Goal: Task Accomplishment & Management: Use online tool/utility

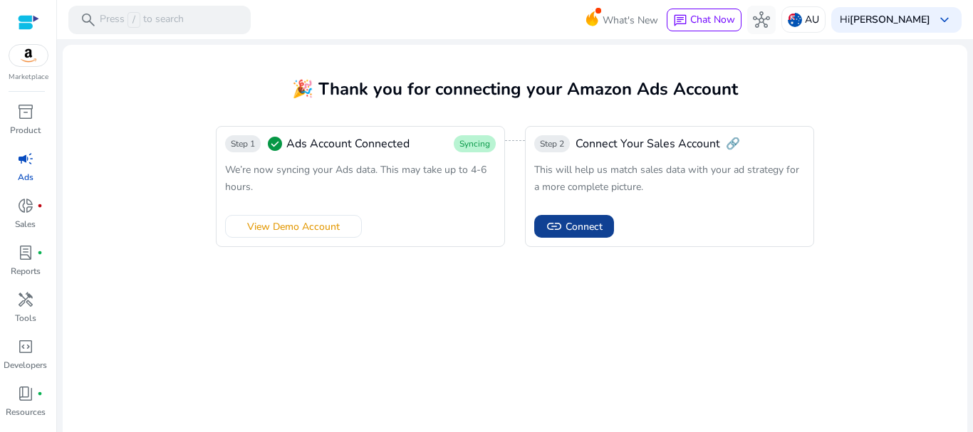
click at [568, 229] on span "Connect" at bounding box center [584, 226] width 37 height 15
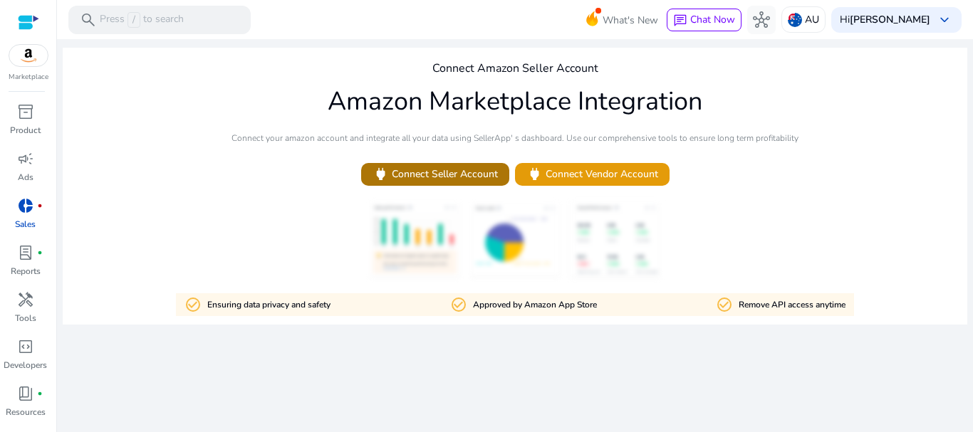
click at [462, 178] on span "power Connect Seller Account" at bounding box center [435, 174] width 125 height 16
